Goal: Navigation & Orientation: Find specific page/section

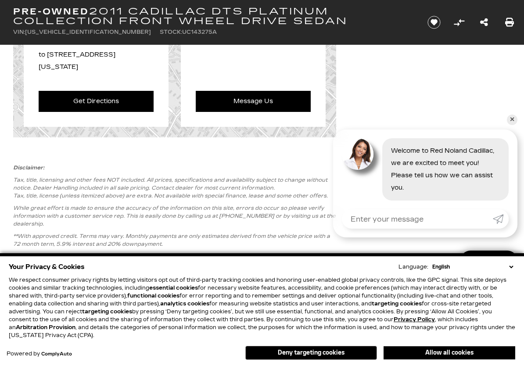
scroll to position [1252, 0]
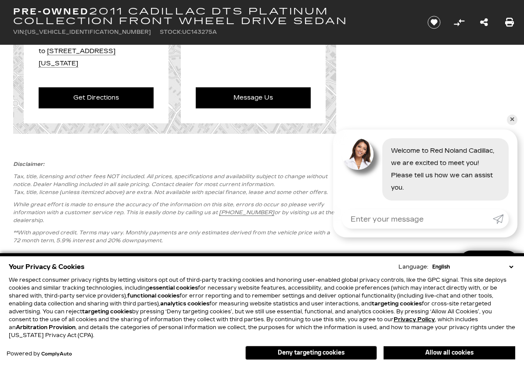
click at [508, 96] on div "Get Directions Please enter an address to [STREET_ADDRESS][US_STATE] Get Direct…" at bounding box center [262, 54] width 524 height 158
click at [509, 98] on div "Get Directions Please enter an address to [STREET_ADDRESS][US_STATE] Get Direct…" at bounding box center [262, 54] width 524 height 158
click at [519, 96] on div "Get Directions Please enter an address to [STREET_ADDRESS][US_STATE] Get Direct…" at bounding box center [262, 54] width 524 height 158
click at [511, 99] on div "Get Directions Please enter an address to [STREET_ADDRESS][US_STATE] Get Direct…" at bounding box center [262, 54] width 524 height 158
click at [509, 97] on div "Get Directions Please enter an address to [STREET_ADDRESS][US_STATE] Get Direct…" at bounding box center [262, 54] width 524 height 158
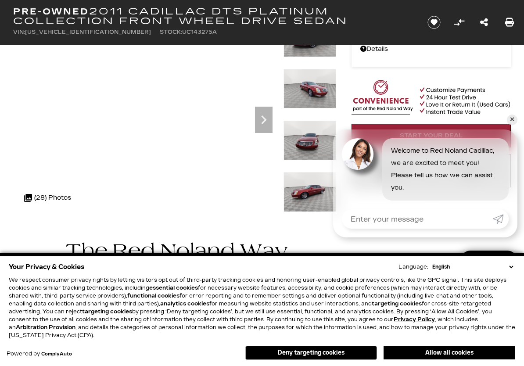
scroll to position [74, 0]
click at [262, 126] on icon "Next" at bounding box center [264, 120] width 18 height 18
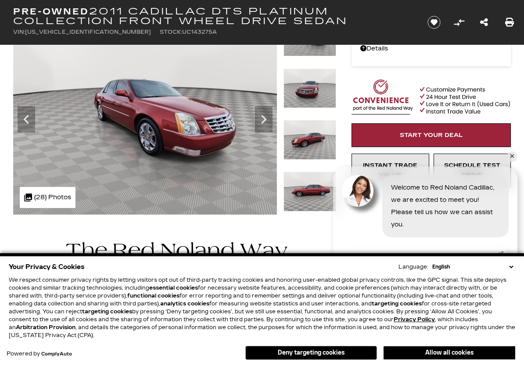
click at [261, 123] on icon "Next" at bounding box center [264, 120] width 18 height 18
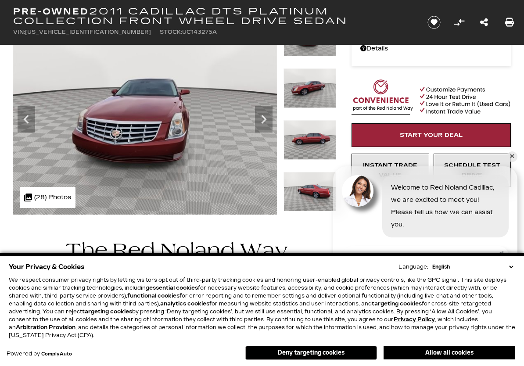
click at [267, 122] on icon "Next" at bounding box center [264, 120] width 18 height 18
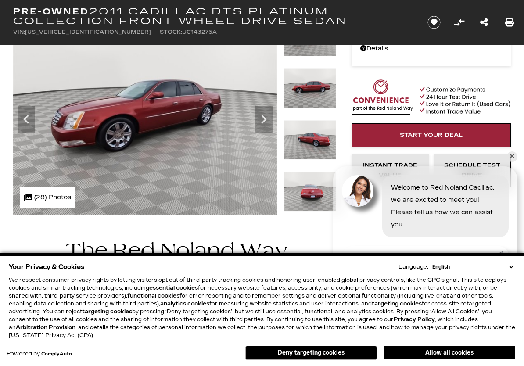
click at [267, 121] on icon "Next" at bounding box center [264, 120] width 18 height 18
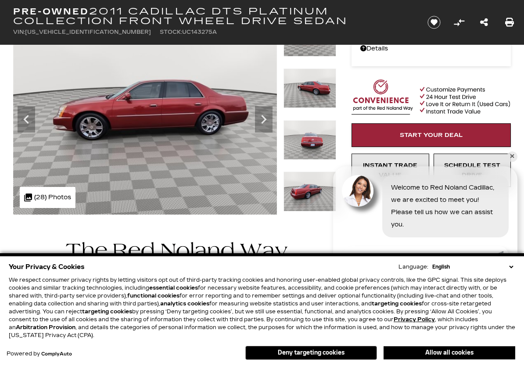
click at [266, 117] on icon "Next" at bounding box center [264, 120] width 18 height 18
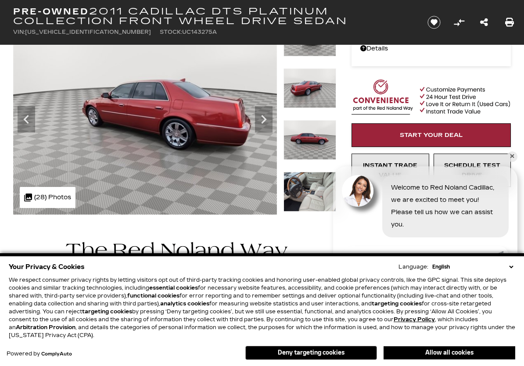
scroll to position [73, 0]
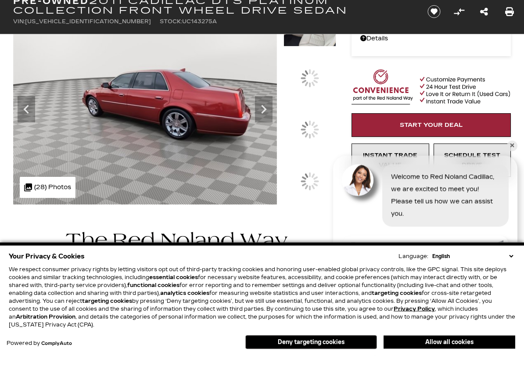
click at [312, 161] on div at bounding box center [309, 140] width 53 height 39
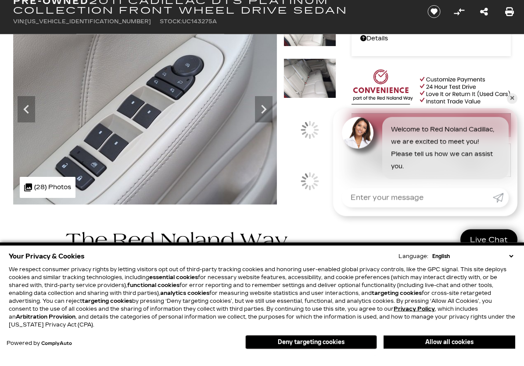
click at [313, 109] on img at bounding box center [309, 89] width 53 height 40
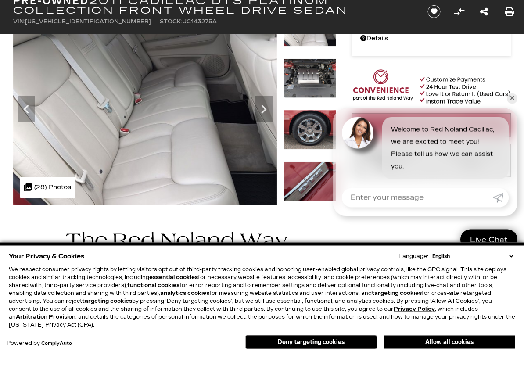
click at [259, 111] on icon "Next" at bounding box center [264, 120] width 18 height 18
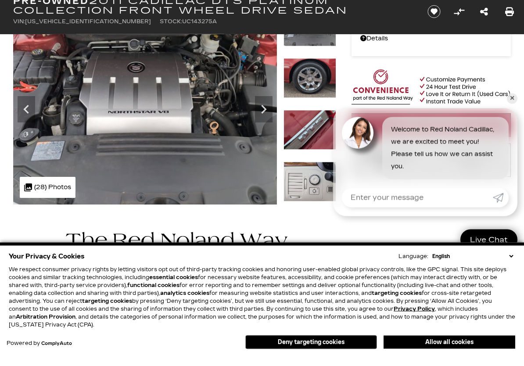
click at [260, 111] on icon "Next" at bounding box center [264, 120] width 18 height 18
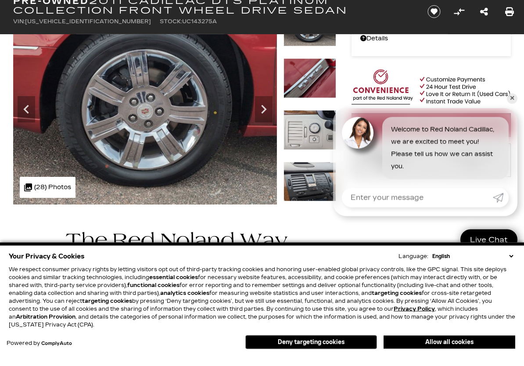
click at [261, 111] on icon "Next" at bounding box center [264, 120] width 18 height 18
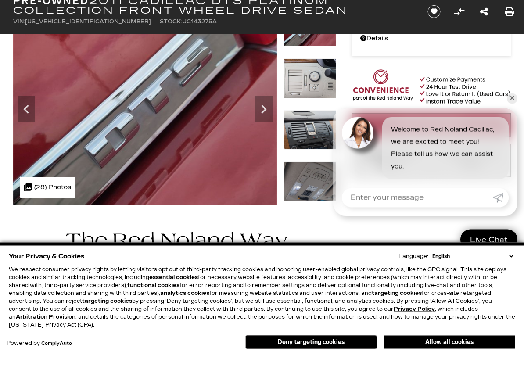
click at [261, 111] on icon "Next" at bounding box center [264, 120] width 18 height 18
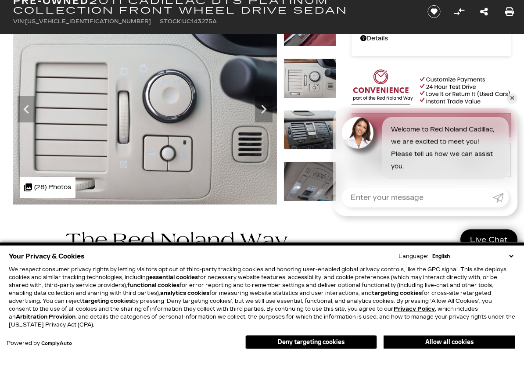
click at [258, 111] on icon "Next" at bounding box center [264, 120] width 18 height 18
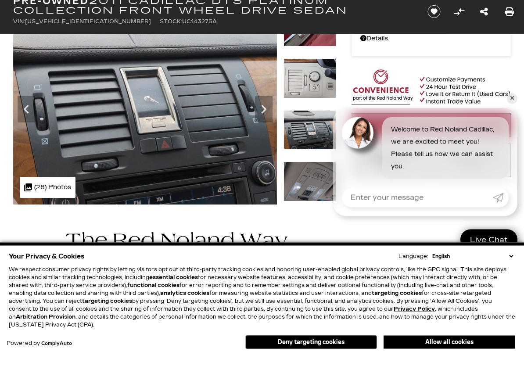
click at [262, 111] on icon "Next" at bounding box center [264, 120] width 18 height 18
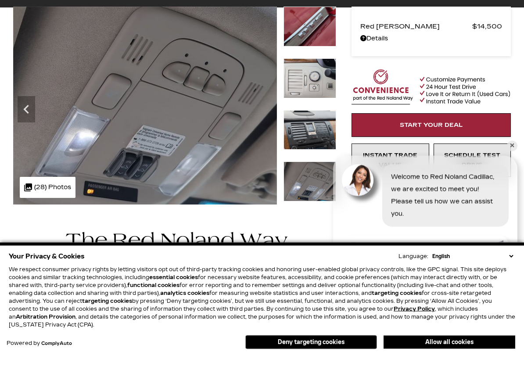
scroll to position [0, 0]
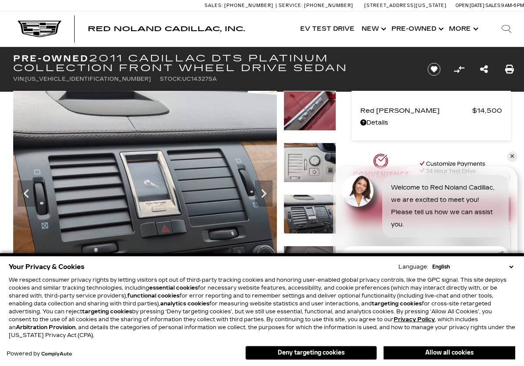
click at [267, 190] on icon "Next" at bounding box center [264, 194] width 18 height 18
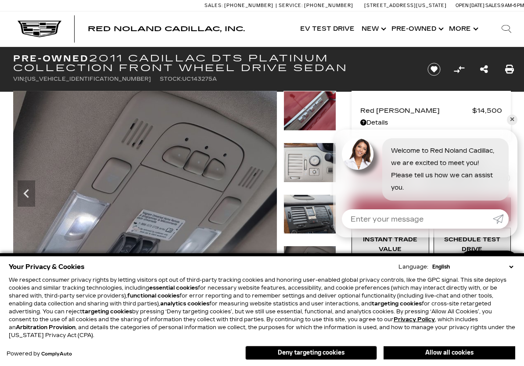
click at [265, 178] on img at bounding box center [145, 190] width 264 height 199
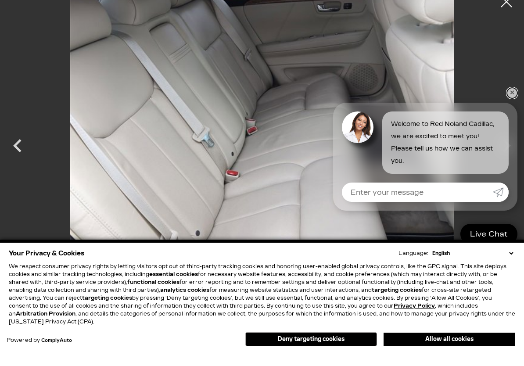
click at [515, 101] on link "✕" at bounding box center [512, 106] width 11 height 11
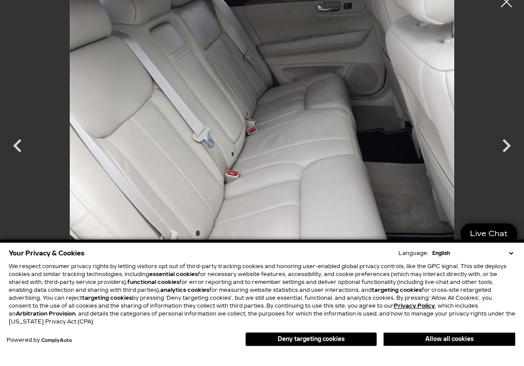
click at [502, 146] on icon "Next" at bounding box center [506, 159] width 26 height 26
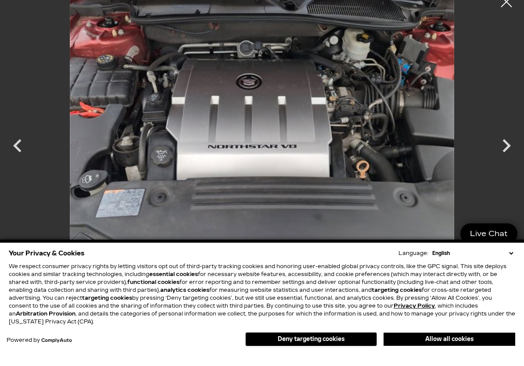
click at [504, 147] on icon "Next" at bounding box center [506, 159] width 26 height 26
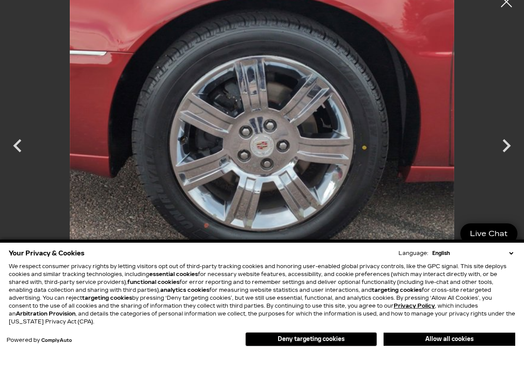
click at [500, 151] on icon "Next" at bounding box center [506, 159] width 26 height 26
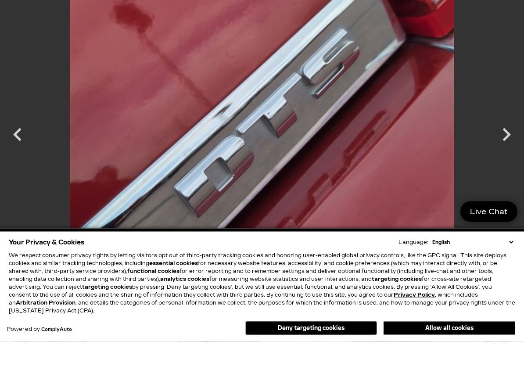
scroll to position [132, 0]
click at [504, 153] on icon "Next" at bounding box center [506, 159] width 8 height 13
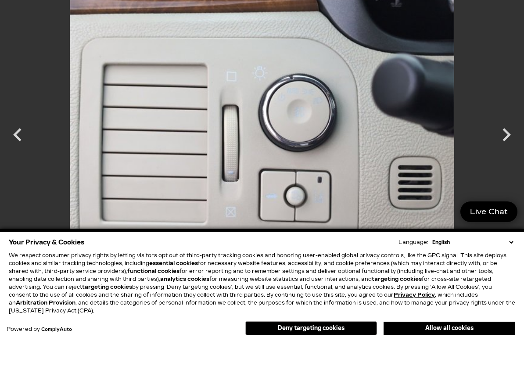
click at [499, 146] on icon "Next" at bounding box center [506, 159] width 26 height 26
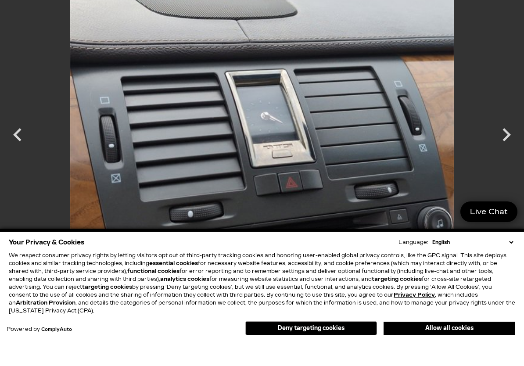
click at [507, 146] on icon "Next" at bounding box center [506, 159] width 26 height 26
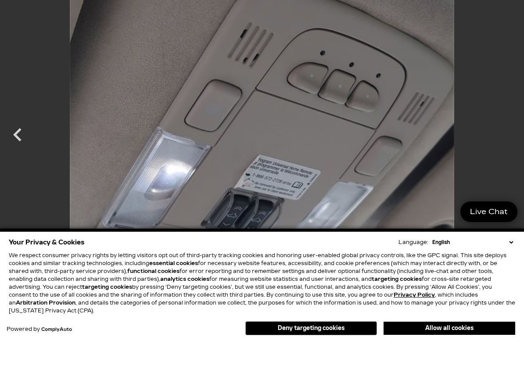
click at [507, 136] on div at bounding box center [262, 151] width 524 height 289
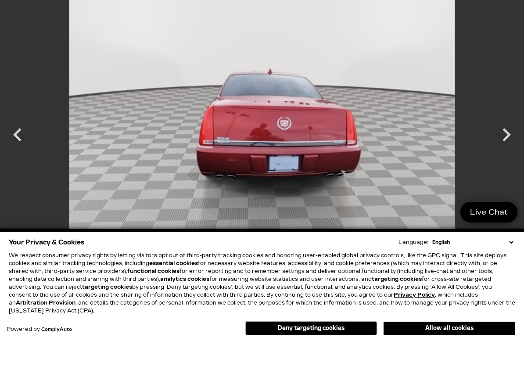
scroll to position [198, 0]
click at [504, 146] on icon "Next" at bounding box center [506, 159] width 26 height 26
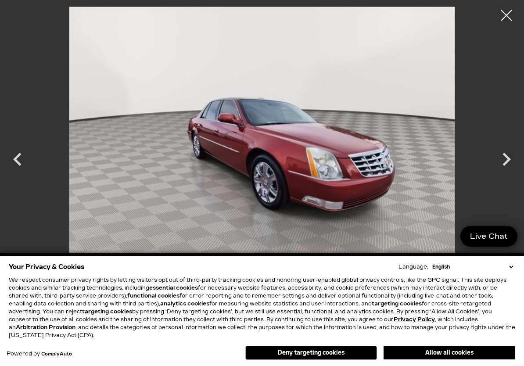
scroll to position [0, 0]
click at [21, 166] on icon "Previous" at bounding box center [17, 159] width 26 height 26
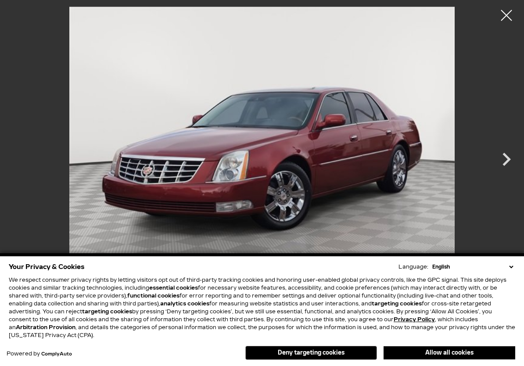
click at [508, 154] on icon "Next" at bounding box center [506, 159] width 26 height 26
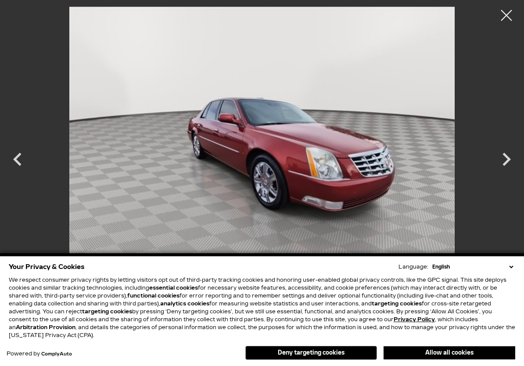
click at [508, 16] on div at bounding box center [506, 15] width 22 height 22
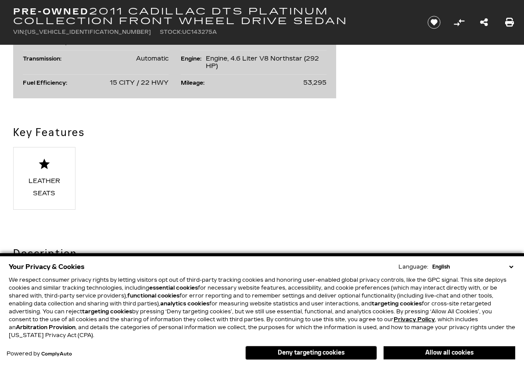
scroll to position [556, 0]
